Goal: Find specific page/section: Find specific page/section

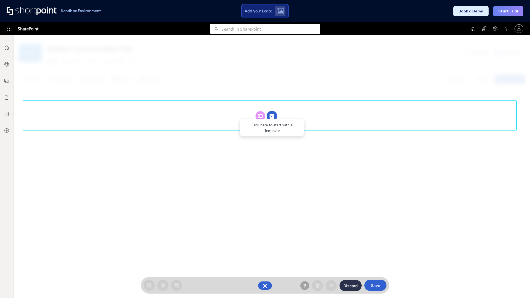
click at [272, 111] on circle at bounding box center [272, 116] width 10 height 10
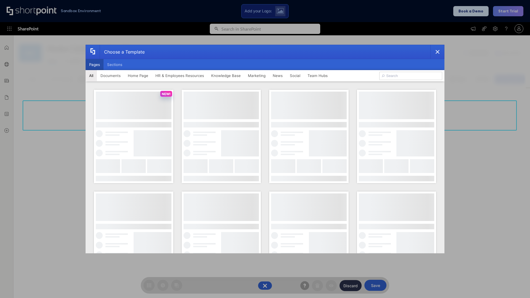
scroll to position [76, 0]
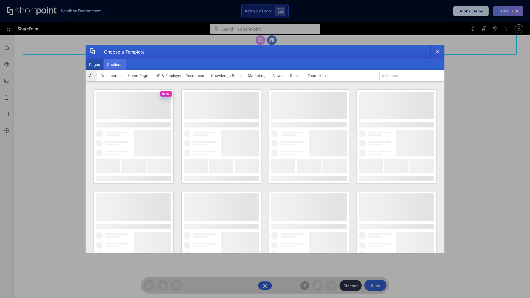
click at [115, 65] on button "Sections" at bounding box center [115, 64] width 22 height 11
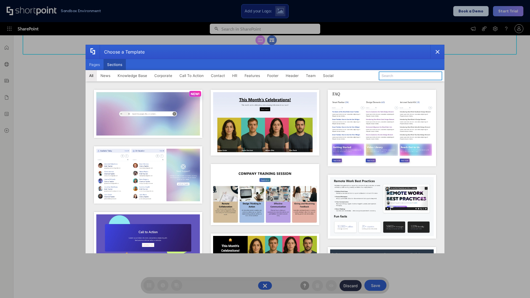
type input "Events"
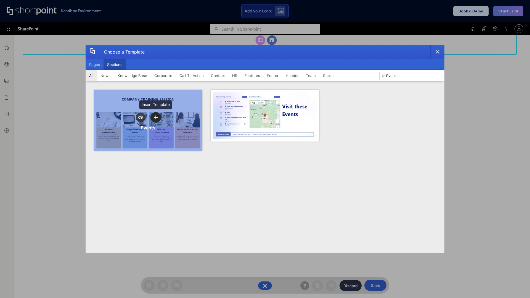
click at [156, 117] on icon "template selector" at bounding box center [156, 118] width 4 height 4
